Goal: Transaction & Acquisition: Download file/media

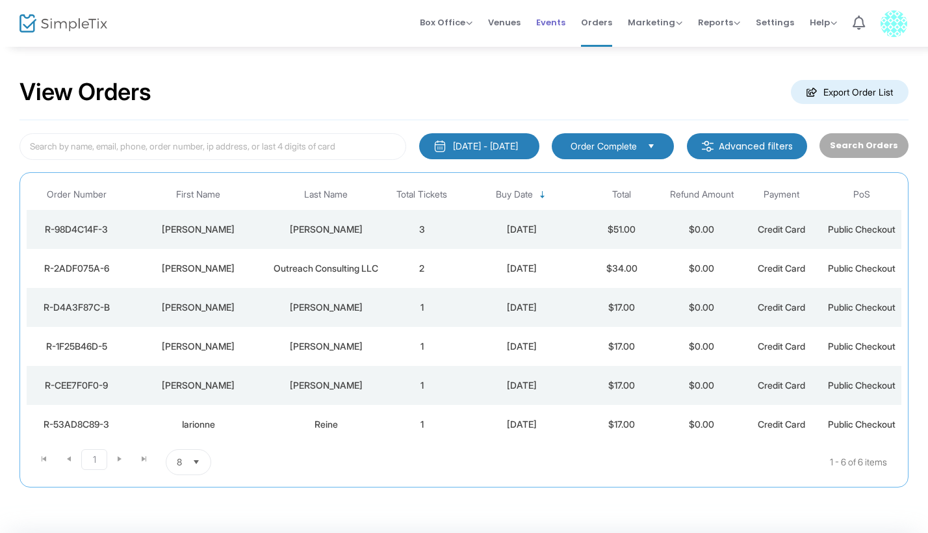
click at [556, 25] on span "Events" at bounding box center [550, 22] width 29 height 33
click at [826, 84] on m-button "Export Order List" at bounding box center [850, 92] width 118 height 24
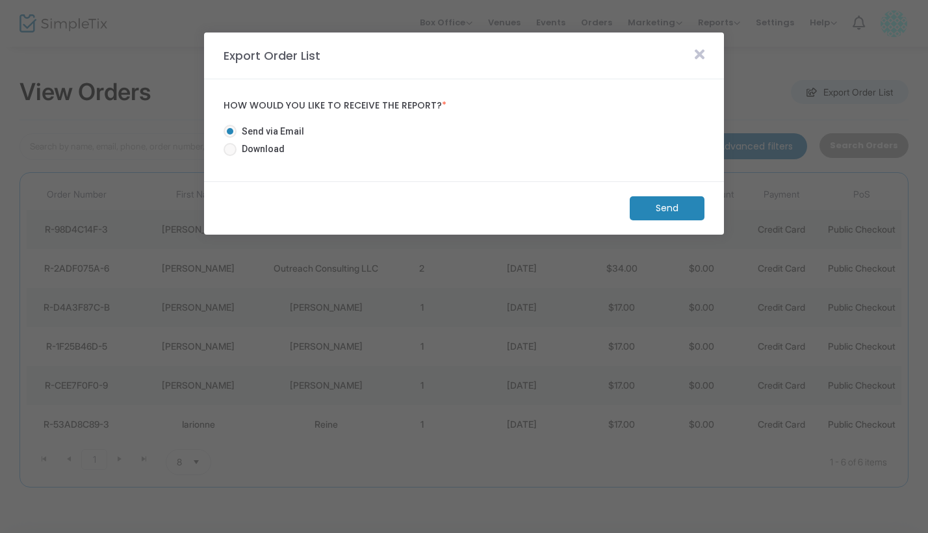
click at [229, 152] on span at bounding box center [230, 149] width 13 height 13
click at [229, 156] on input "Download" at bounding box center [229, 156] width 1 height 1
radio input "true"
click at [674, 203] on m-button "Download" at bounding box center [656, 208] width 97 height 24
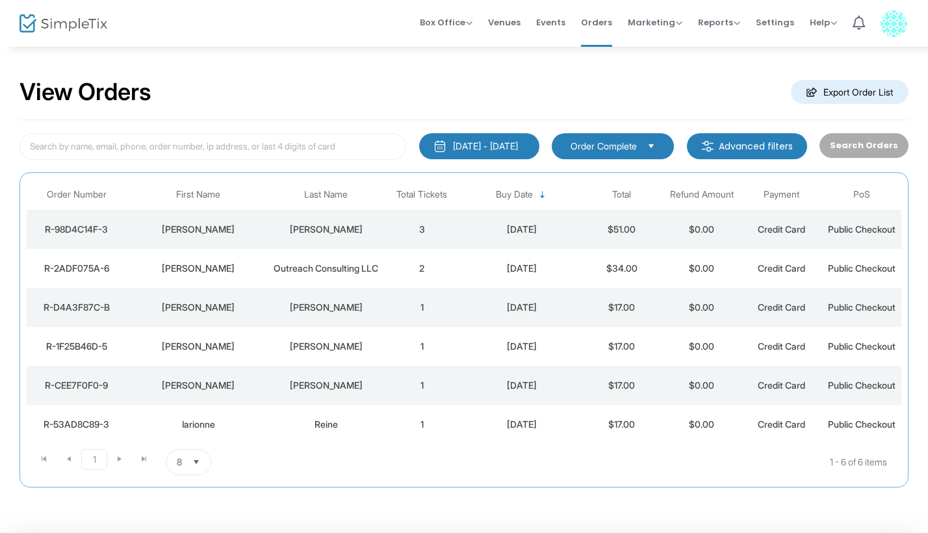
click at [442, 92] on div "View Orders Export Order List" at bounding box center [464, 92] width 889 height 55
click at [826, 86] on m-button "Export Order List" at bounding box center [850, 92] width 118 height 24
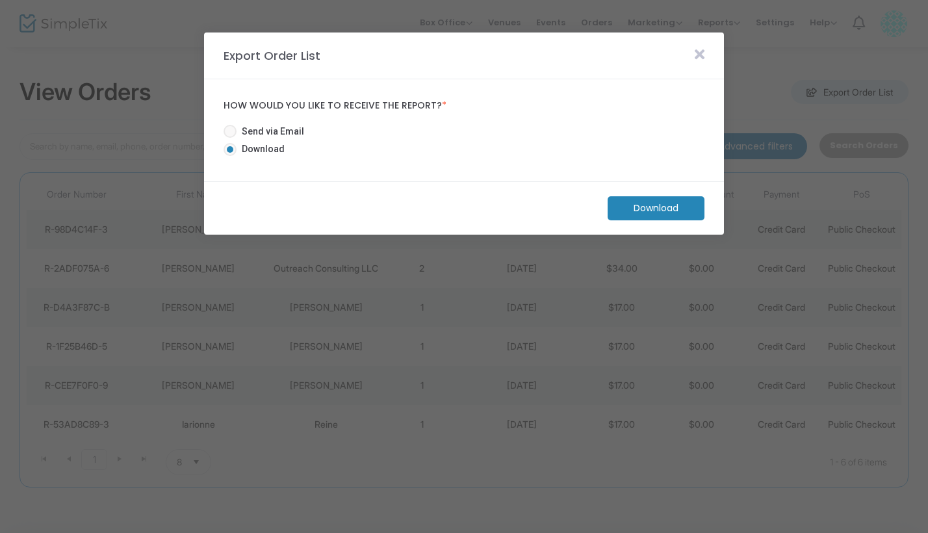
click at [638, 215] on m-button "Download" at bounding box center [656, 208] width 97 height 24
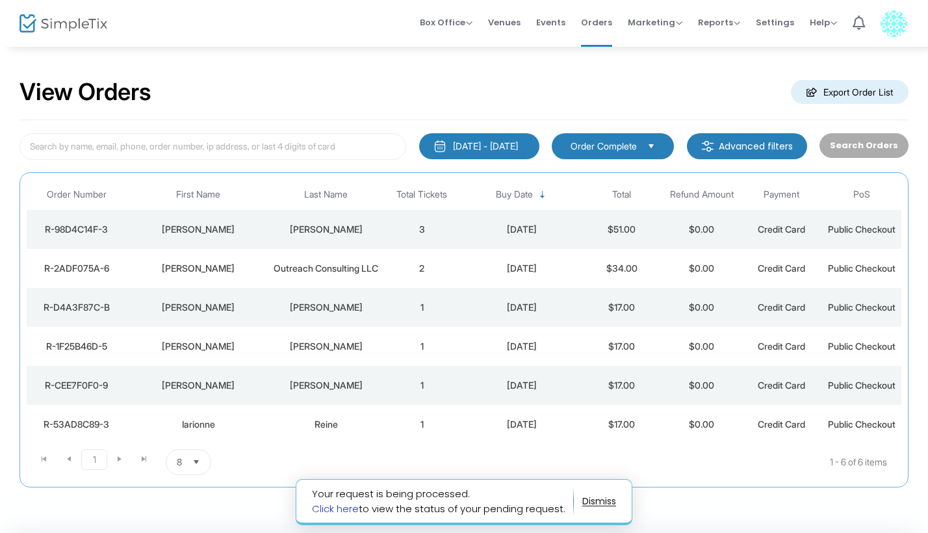
click at [345, 509] on link "Click here" at bounding box center [335, 509] width 47 height 14
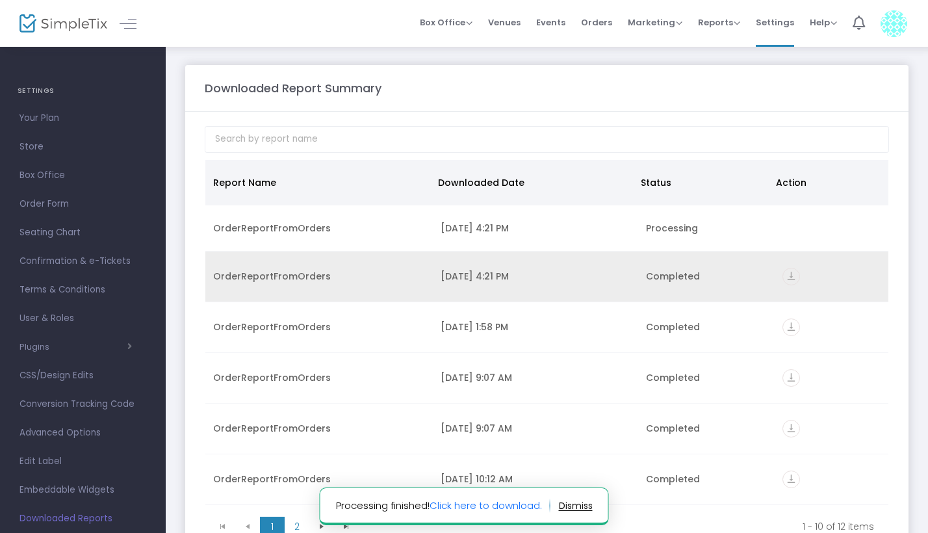
click at [789, 281] on icon "vertical_align_bottom" at bounding box center [792, 277] width 18 height 18
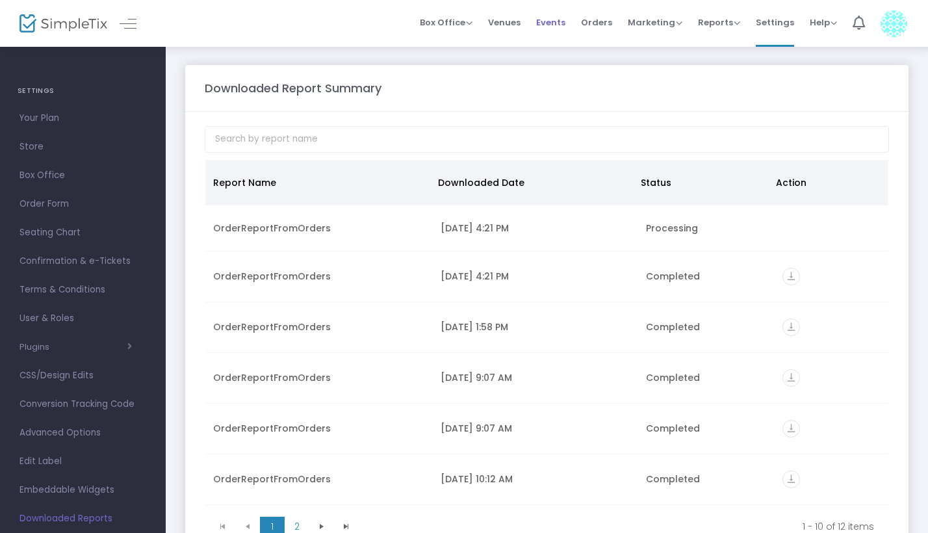
click at [556, 28] on span "Events" at bounding box center [550, 22] width 29 height 33
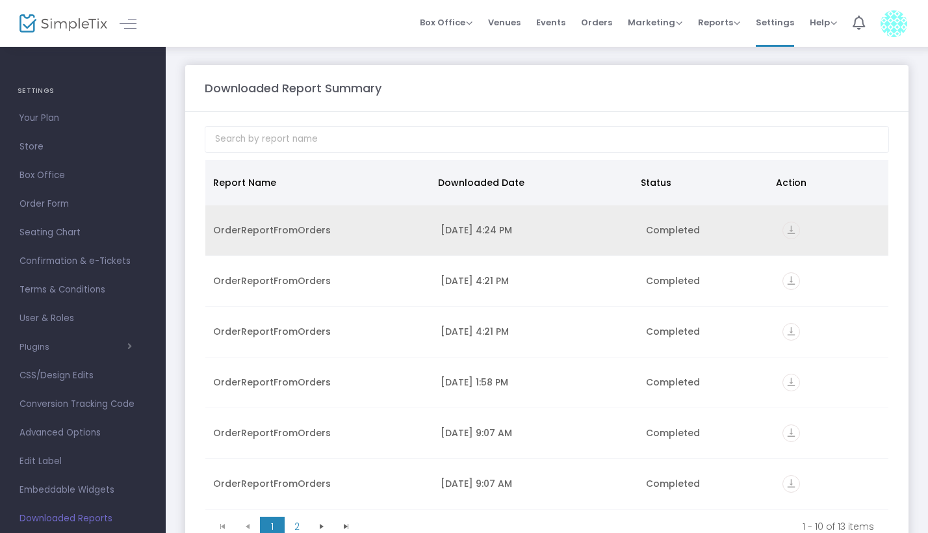
click at [785, 228] on icon "vertical_align_bottom" at bounding box center [792, 231] width 18 height 18
